Goal: Information Seeking & Learning: Check status

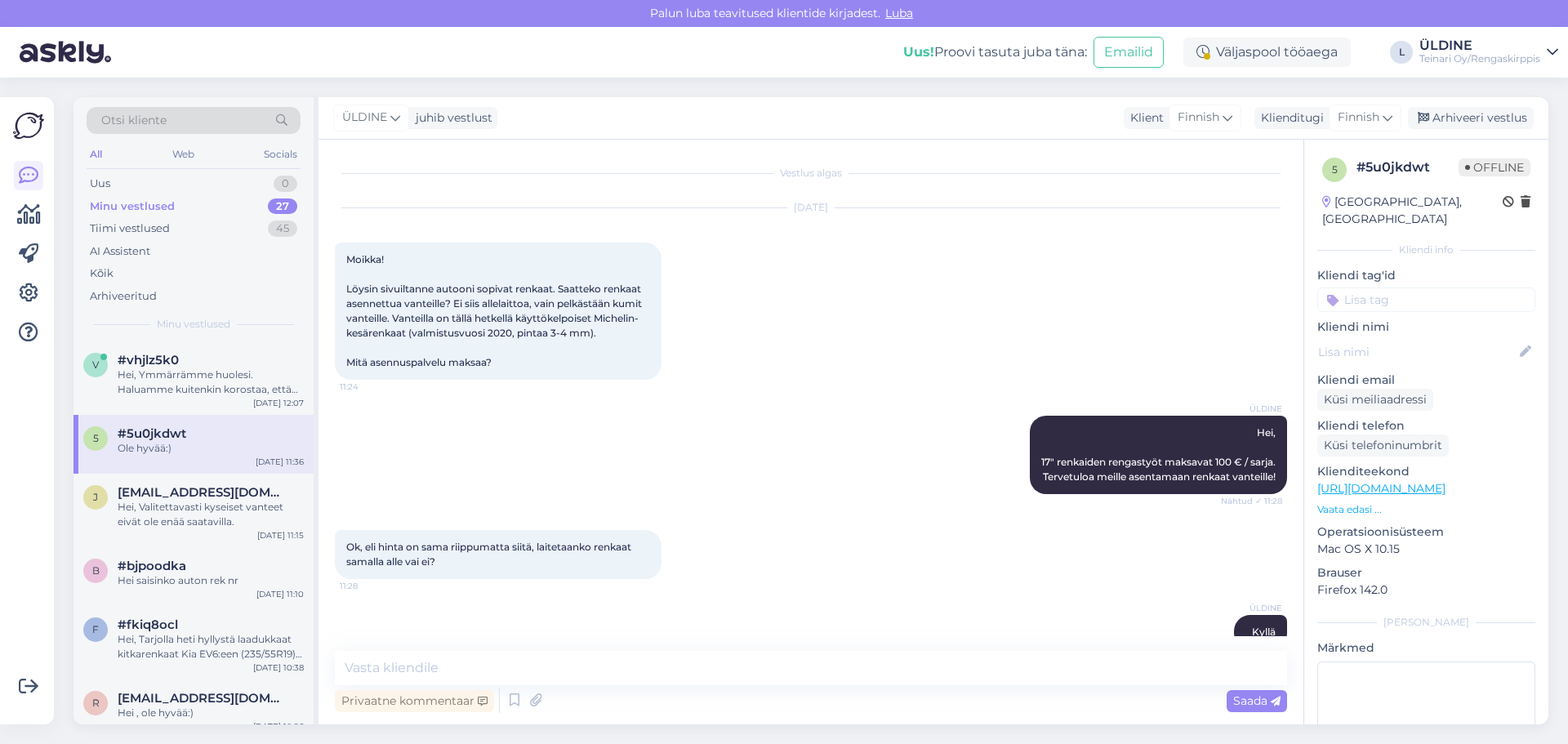
click at [137, 205] on div "Minu vestlused" at bounding box center [132, 207] width 85 height 17
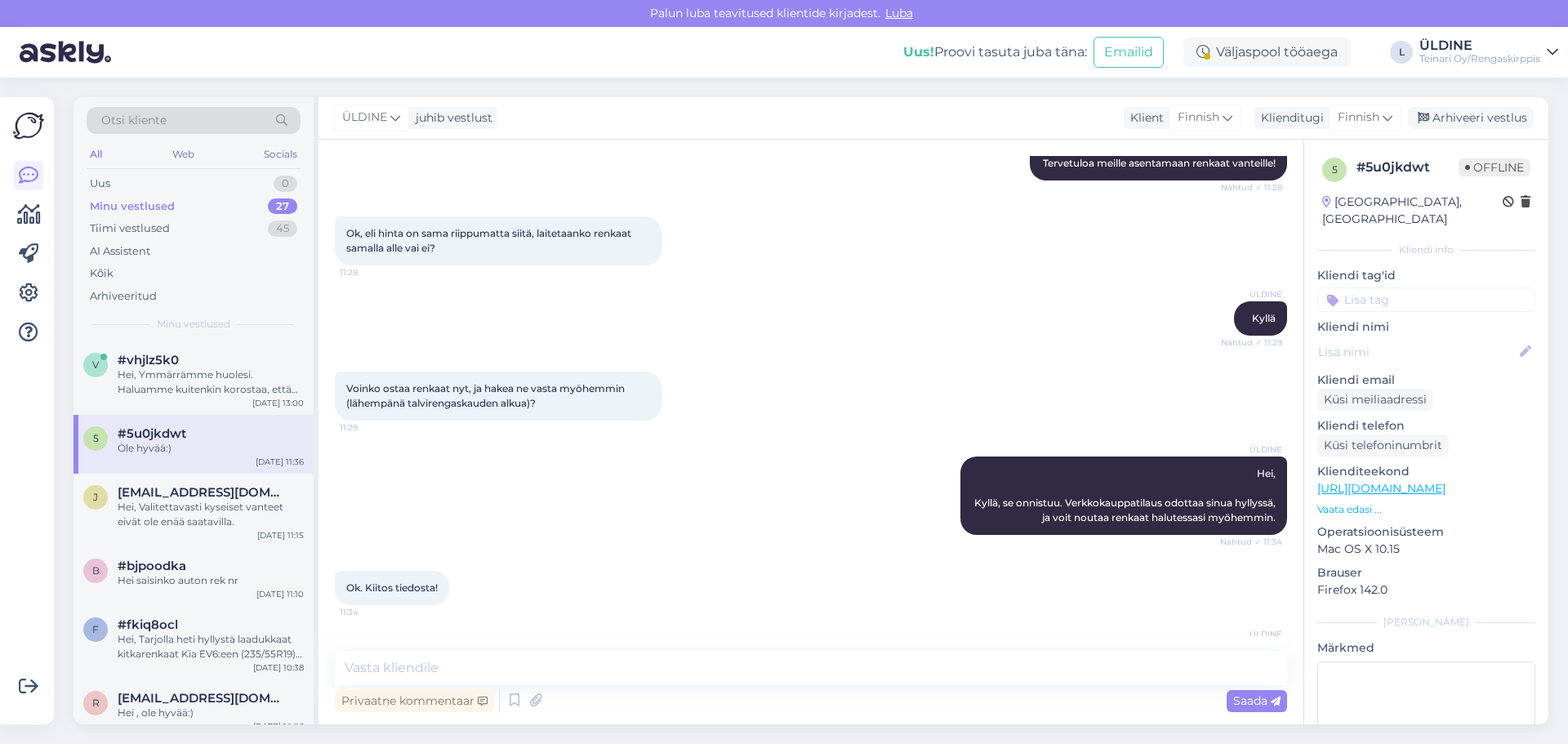
scroll to position [370, 0]
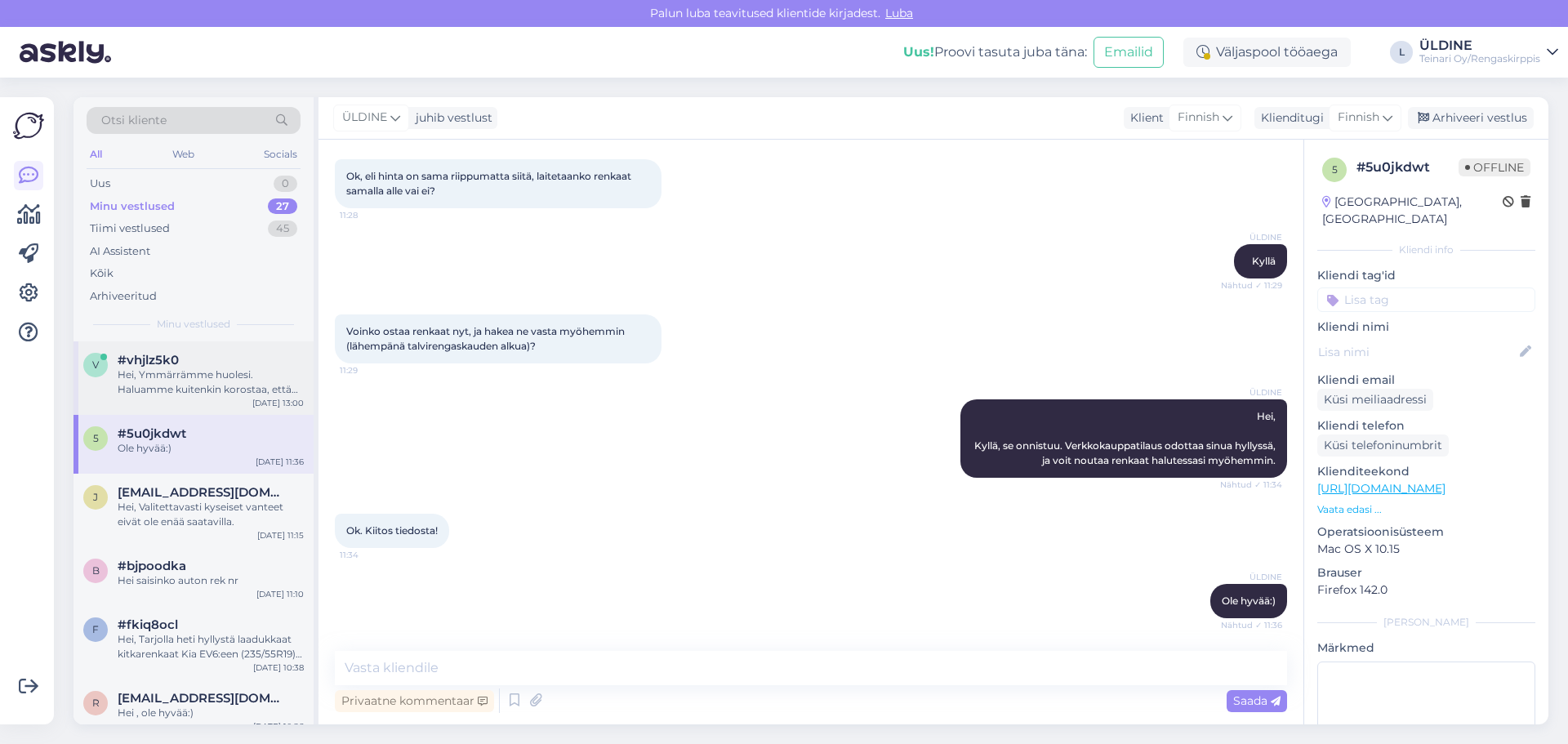
click at [207, 386] on div "Hei, Ymmärrämme huolesi. Haluamme kuitenkin korostaa, että kaikki käytetyt renk…" at bounding box center [210, 383] width 186 height 30
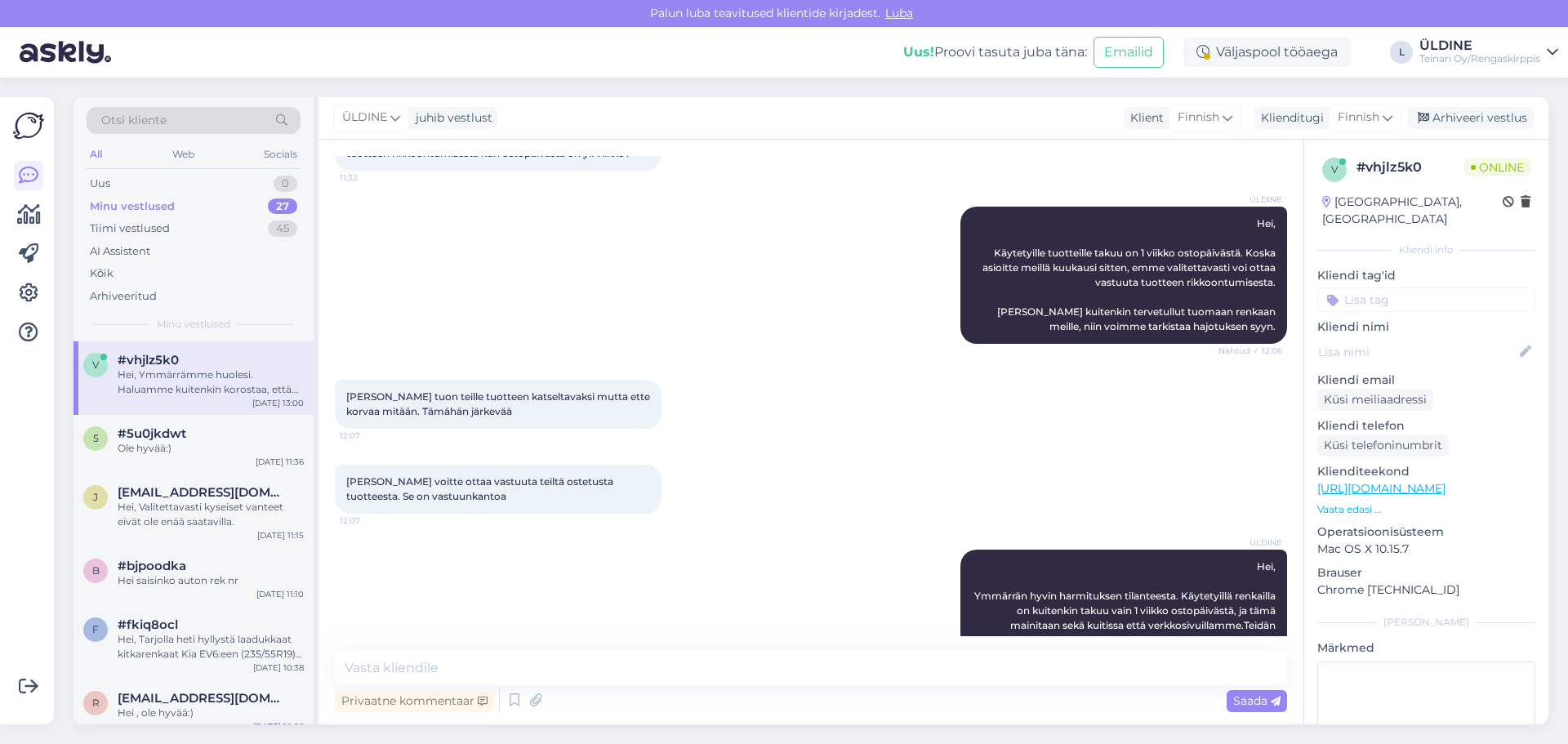
scroll to position [1281, 0]
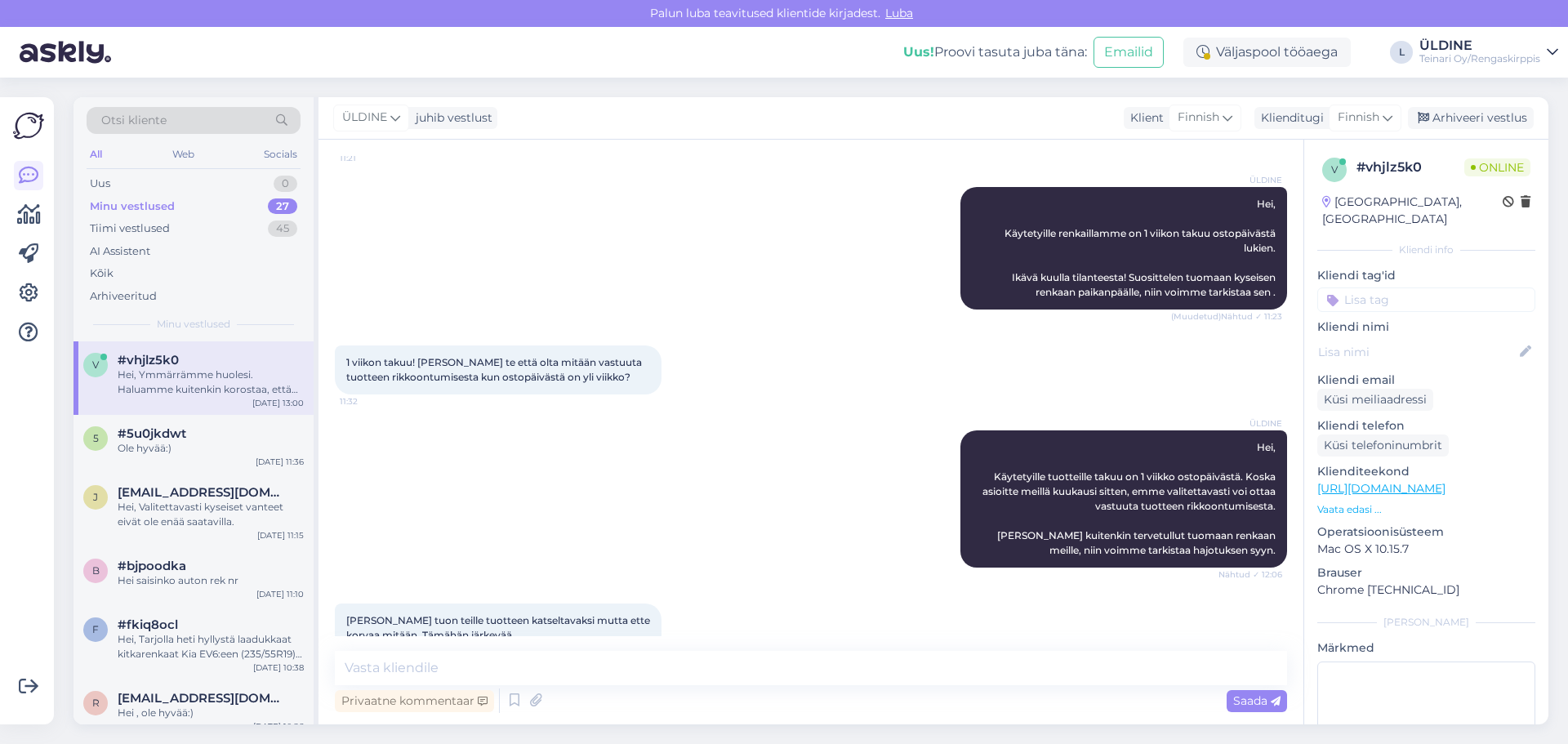
click at [143, 201] on div "Minu vestlused" at bounding box center [132, 207] width 85 height 17
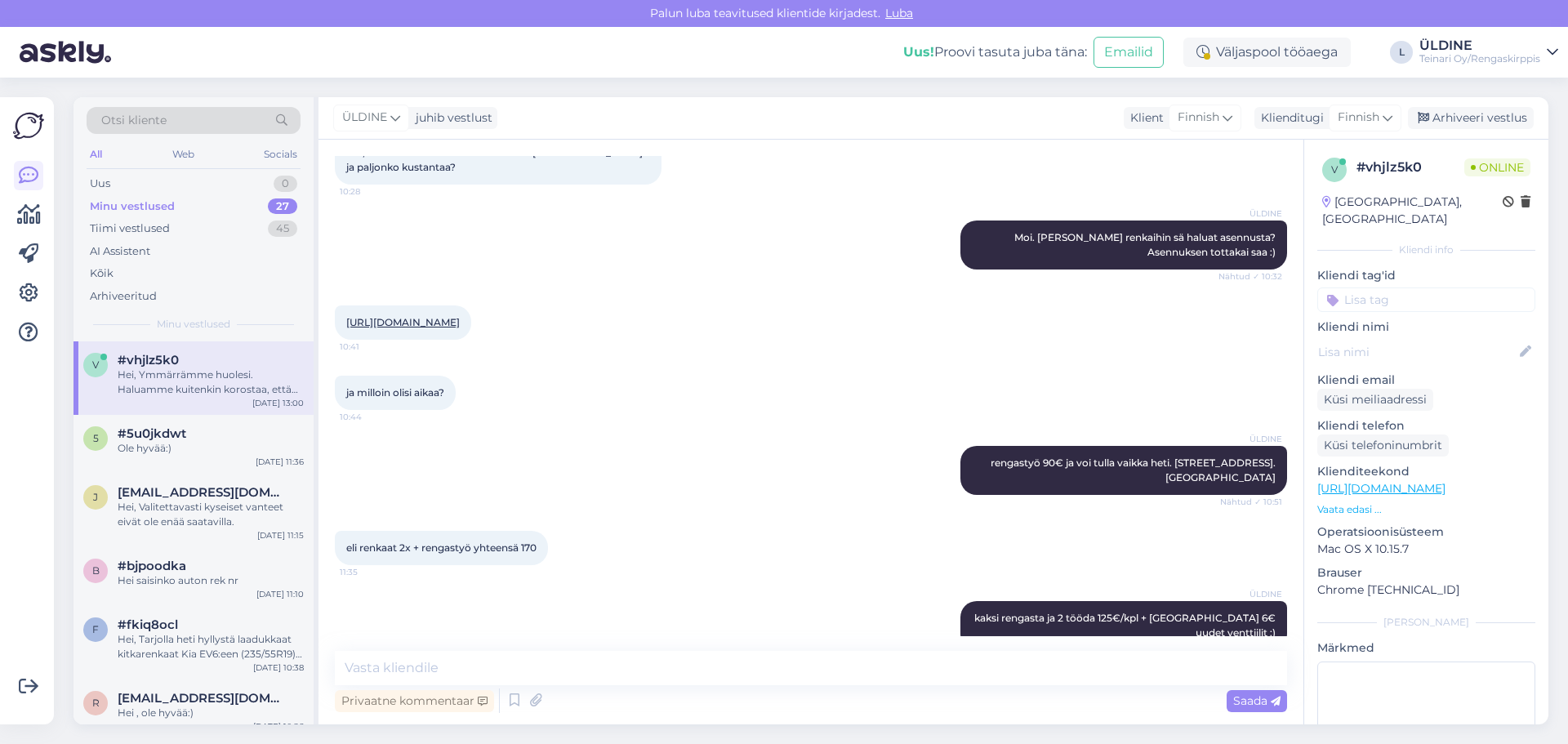
scroll to position [0, 0]
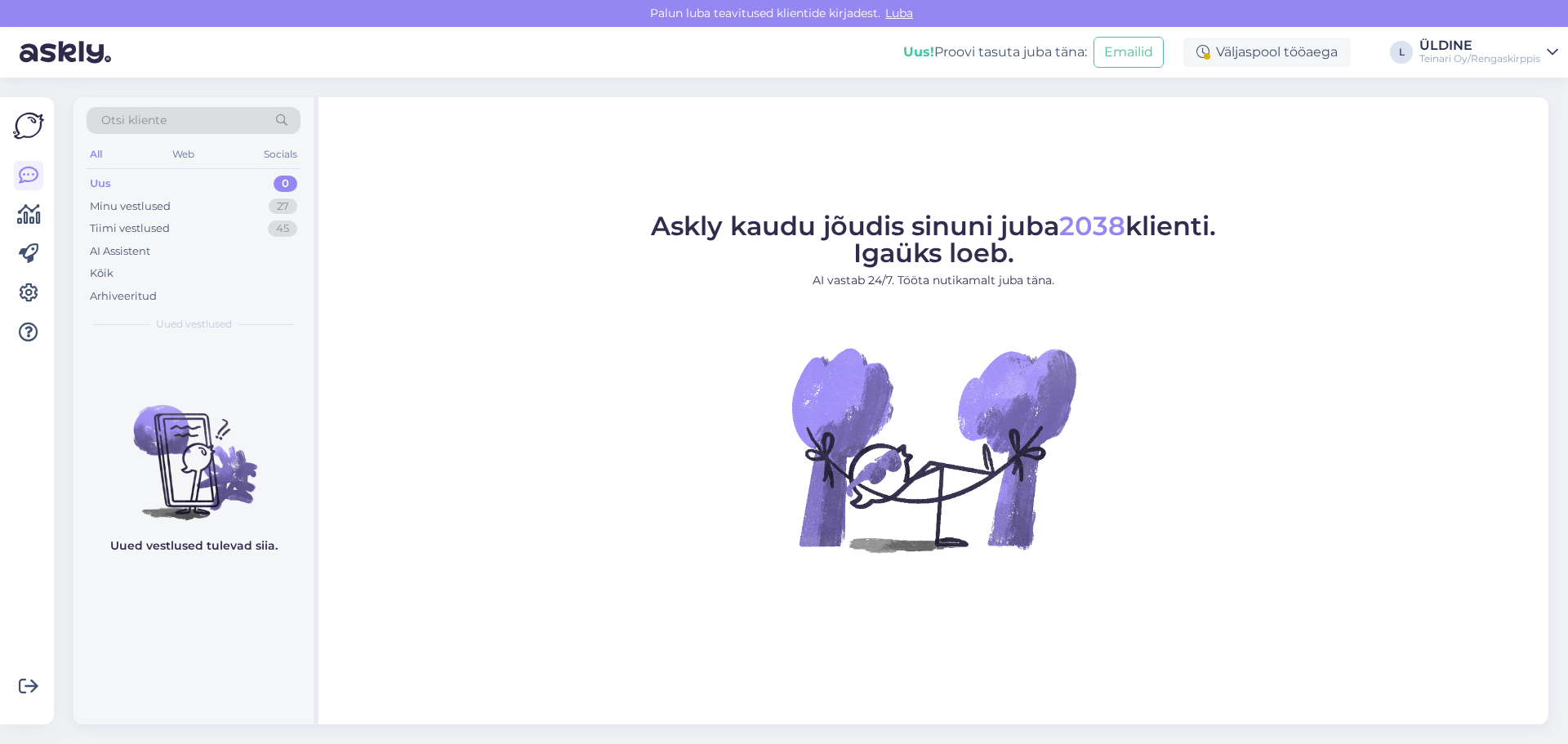
click at [163, 180] on div "Uus 0" at bounding box center [193, 184] width 214 height 23
click at [157, 203] on div "Minu vestlused" at bounding box center [131, 207] width 81 height 17
